Goal: Information Seeking & Learning: Learn about a topic

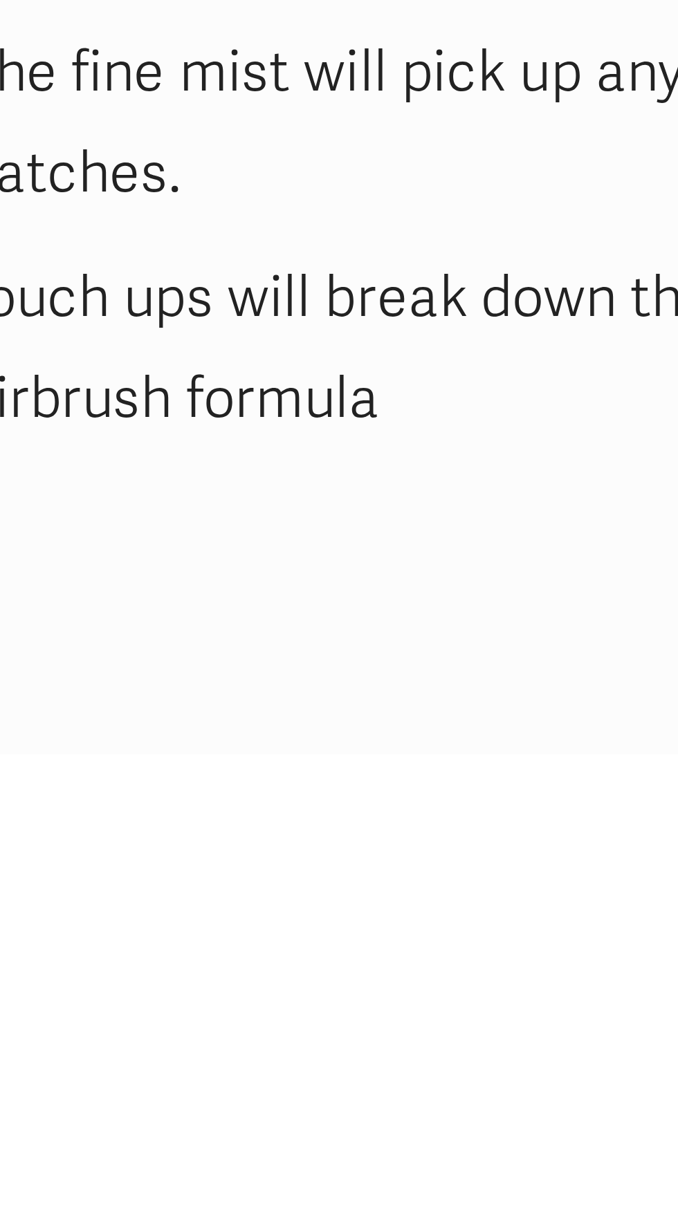
scroll to position [2462, 0]
